Goal: Communication & Community: Connect with others

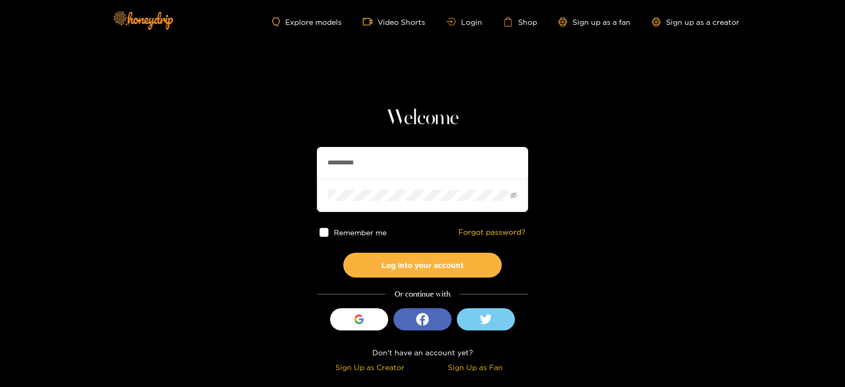
drag, startPoint x: 369, startPoint y: 163, endPoint x: 243, endPoint y: 167, distance: 126.3
click at [243, 167] on section "**********" at bounding box center [422, 188] width 845 height 376
type input "**********"
click at [343, 253] on button "Log into your account" at bounding box center [422, 265] width 158 height 25
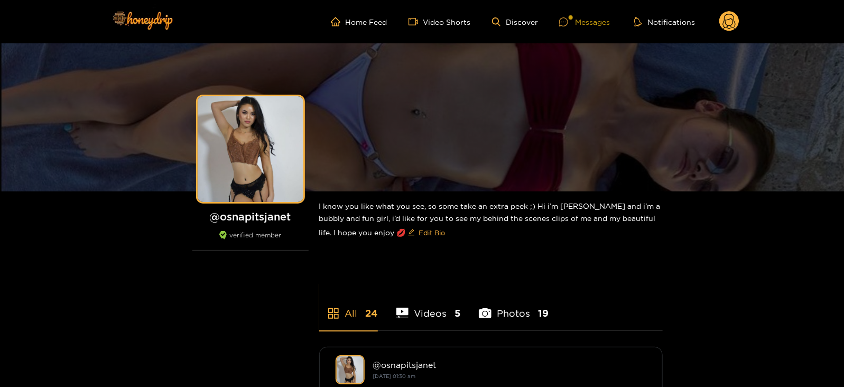
click at [602, 17] on div "Messages" at bounding box center [584, 22] width 51 height 12
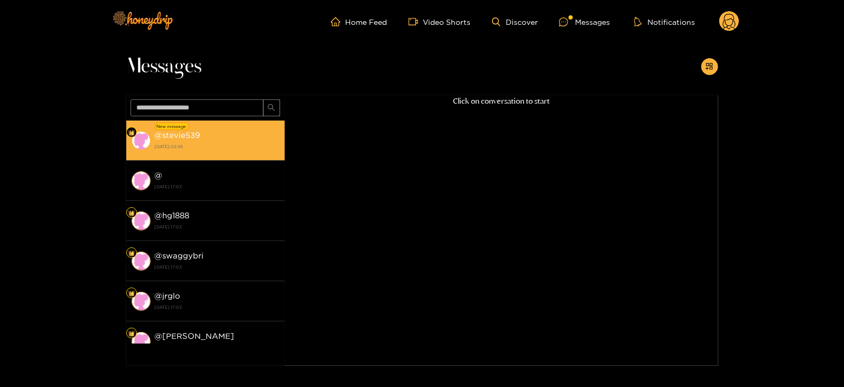
click at [193, 144] on strong "[DATE] 02:26" at bounding box center [217, 147] width 125 height 10
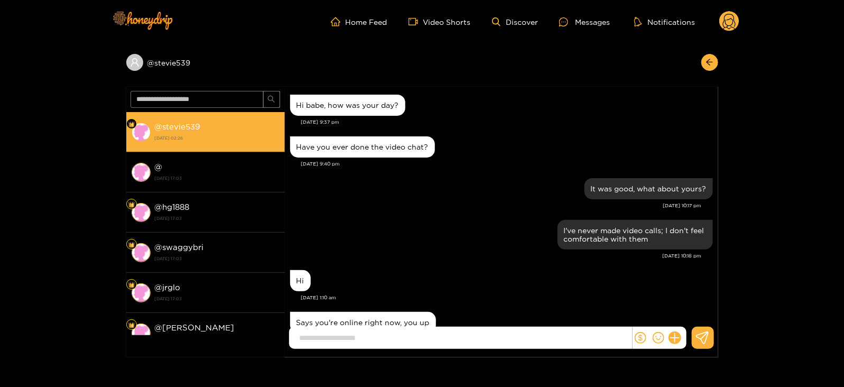
scroll to position [1033, 0]
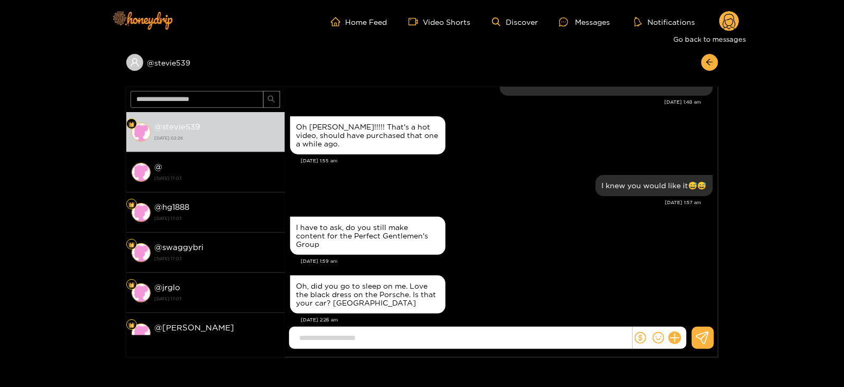
click at [725, 30] on circle at bounding box center [729, 21] width 20 height 20
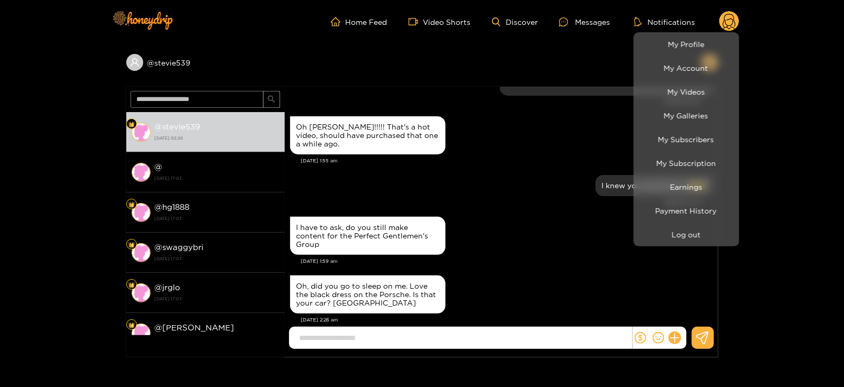
click at [495, 215] on div at bounding box center [422, 193] width 844 height 387
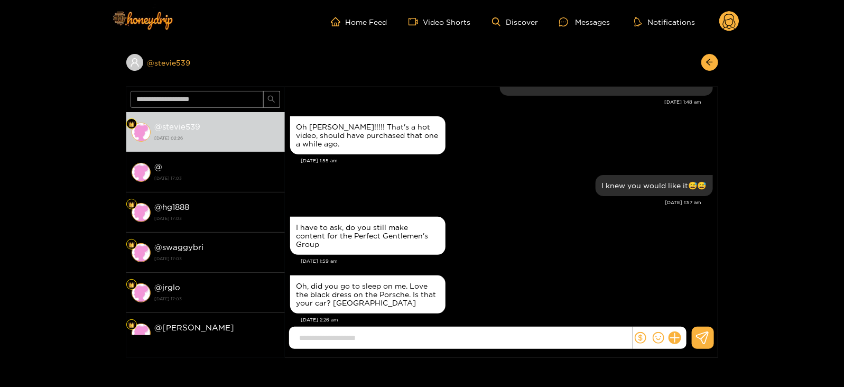
click at [142, 59] on span at bounding box center [134, 62] width 17 height 17
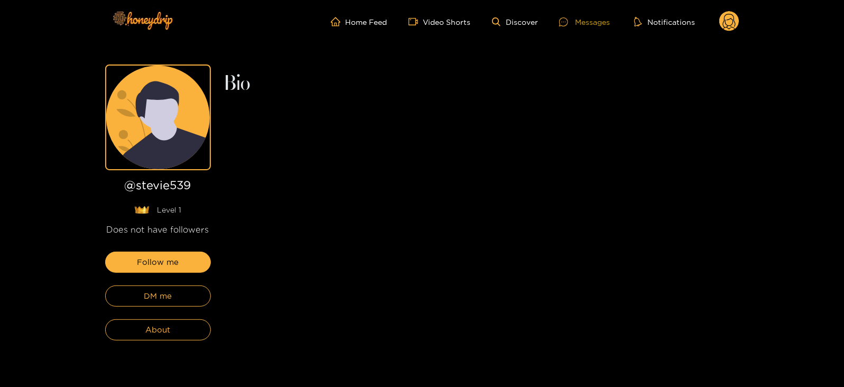
click at [579, 18] on div "Messages" at bounding box center [584, 22] width 51 height 12
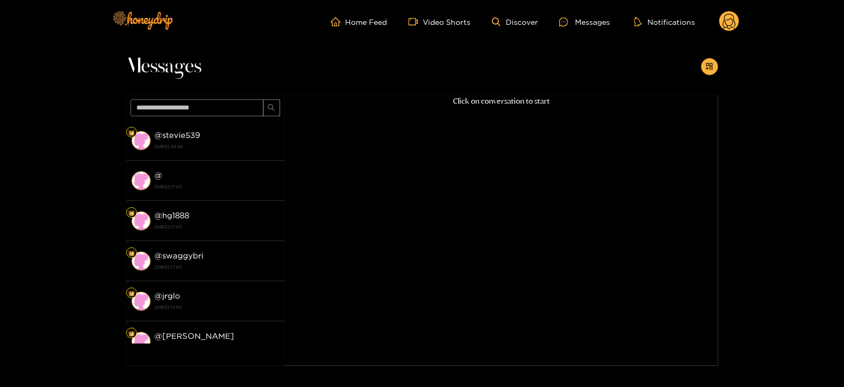
click at [730, 24] on circle at bounding box center [729, 21] width 20 height 20
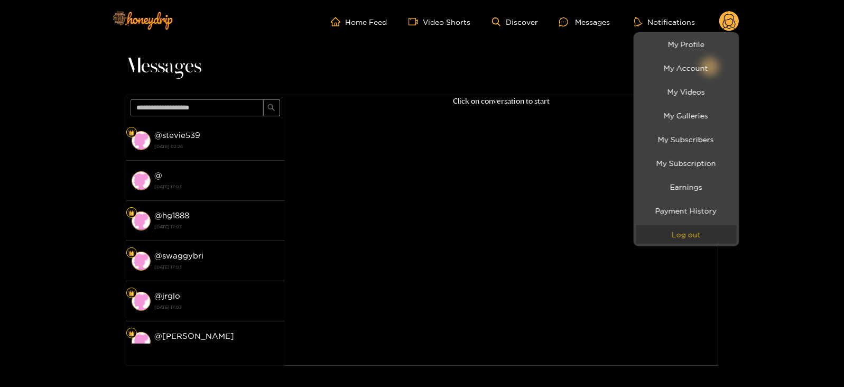
click at [654, 228] on button "Log out" at bounding box center [686, 234] width 100 height 18
